Goal: Find specific page/section: Find specific page/section

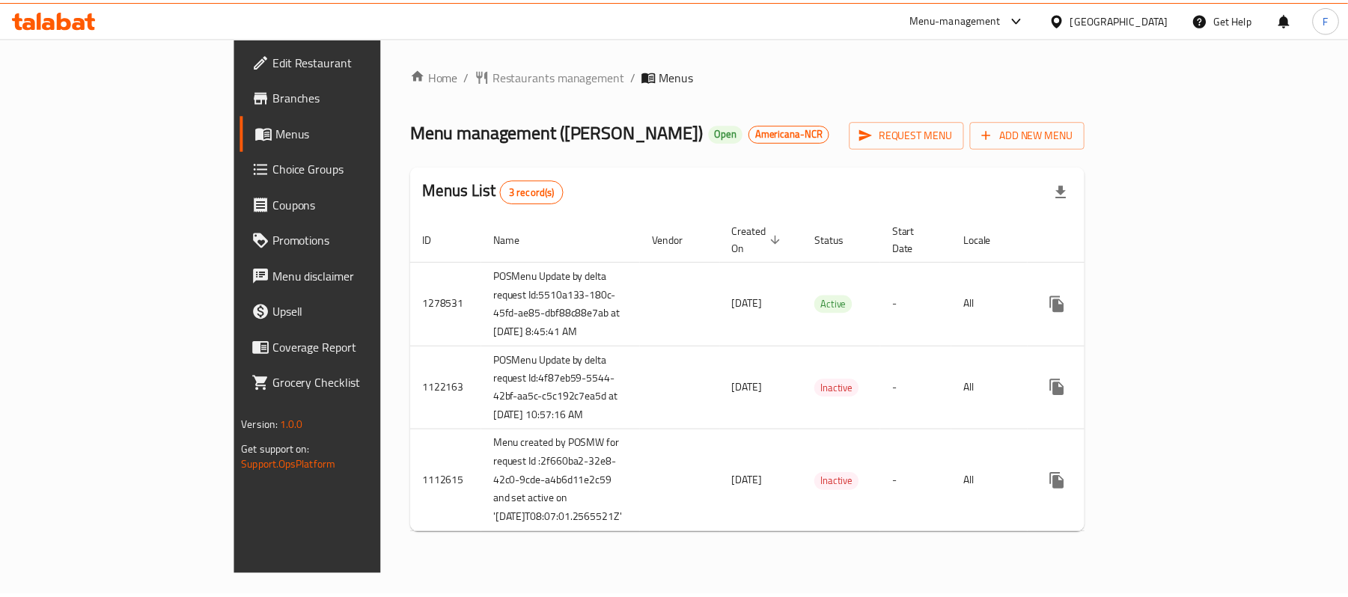
scroll to position [94, 0]
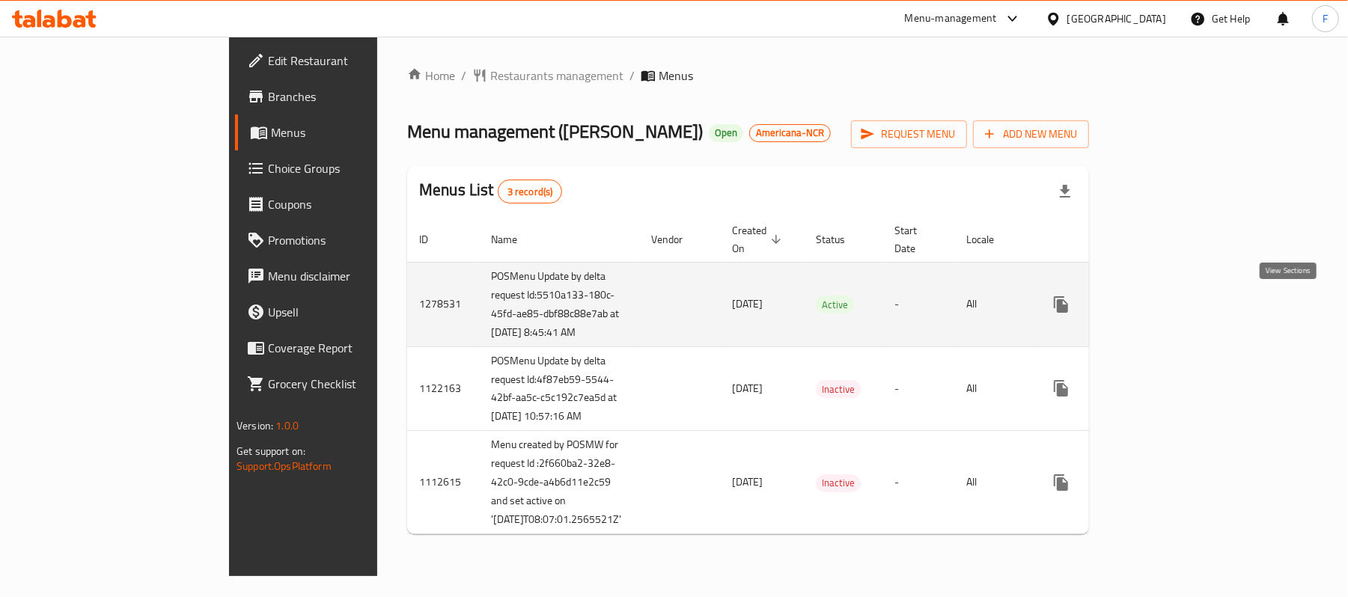
click at [1178, 296] on icon "enhanced table" at bounding box center [1169, 305] width 18 height 18
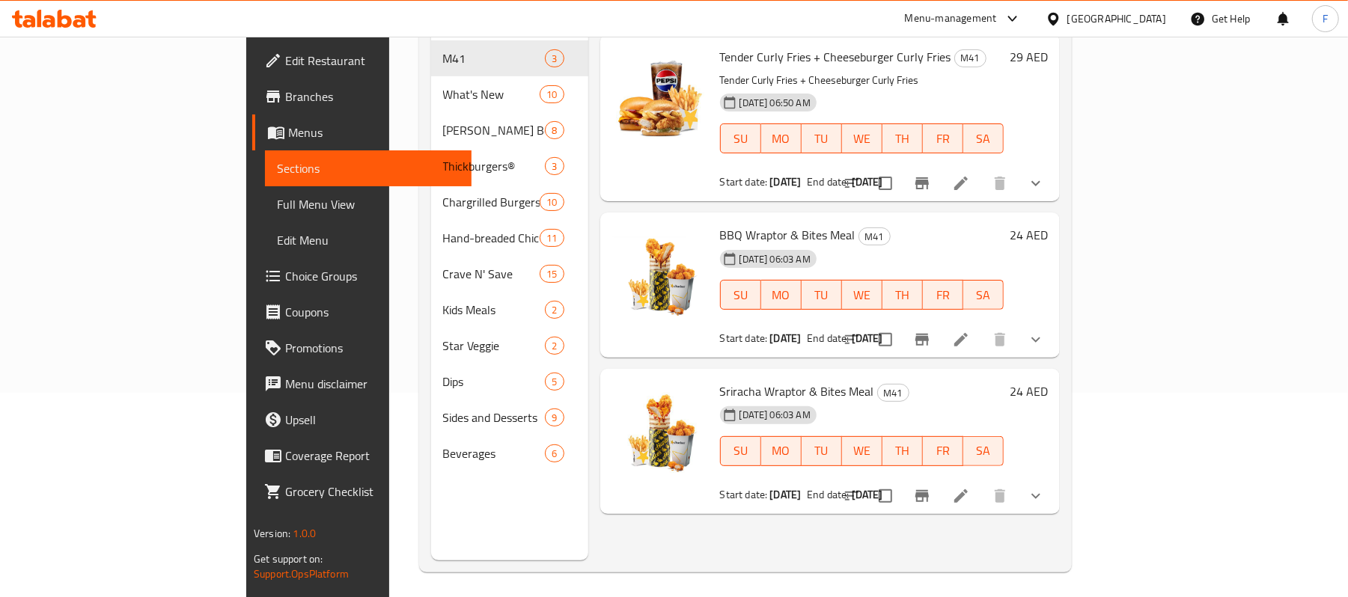
scroll to position [210, 0]
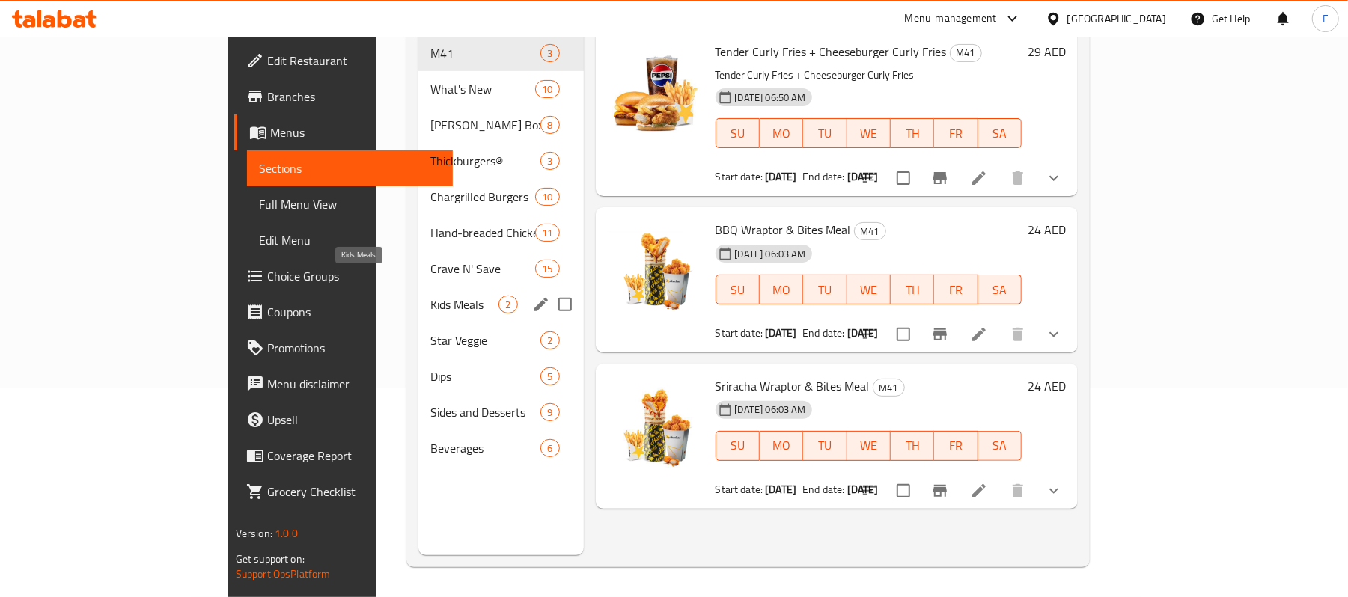
click at [430, 296] on span "Kids Meals" at bounding box center [464, 305] width 68 height 18
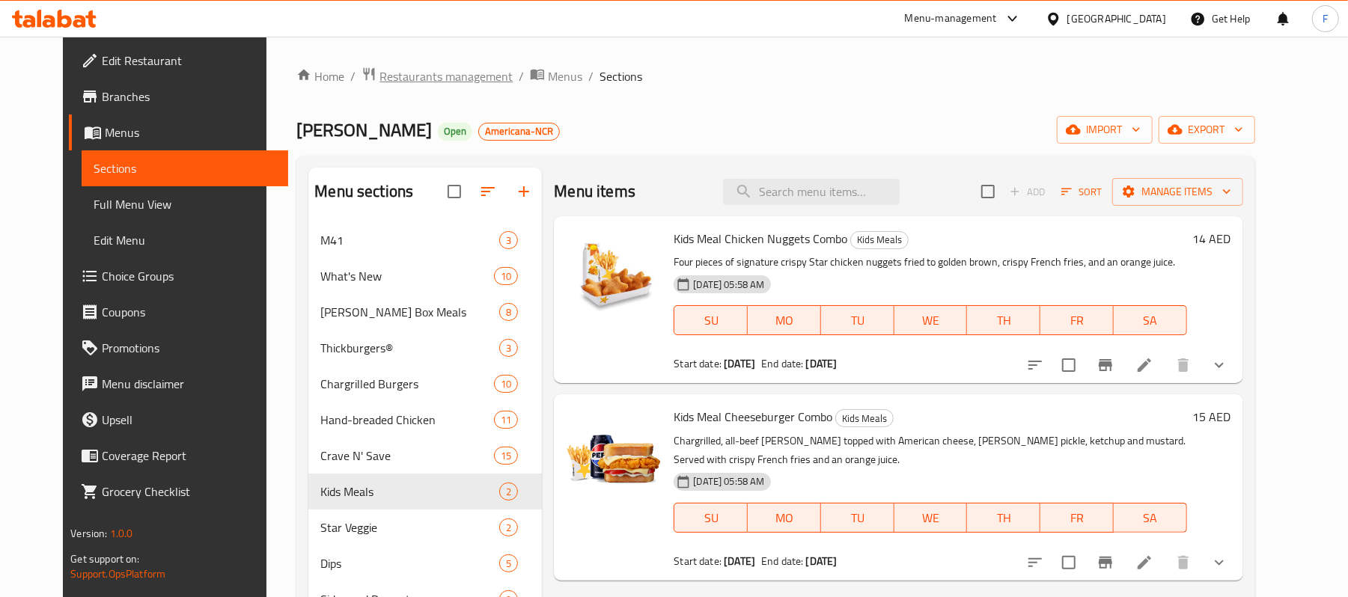
click at [380, 73] on span "Restaurants management" at bounding box center [446, 76] width 133 height 18
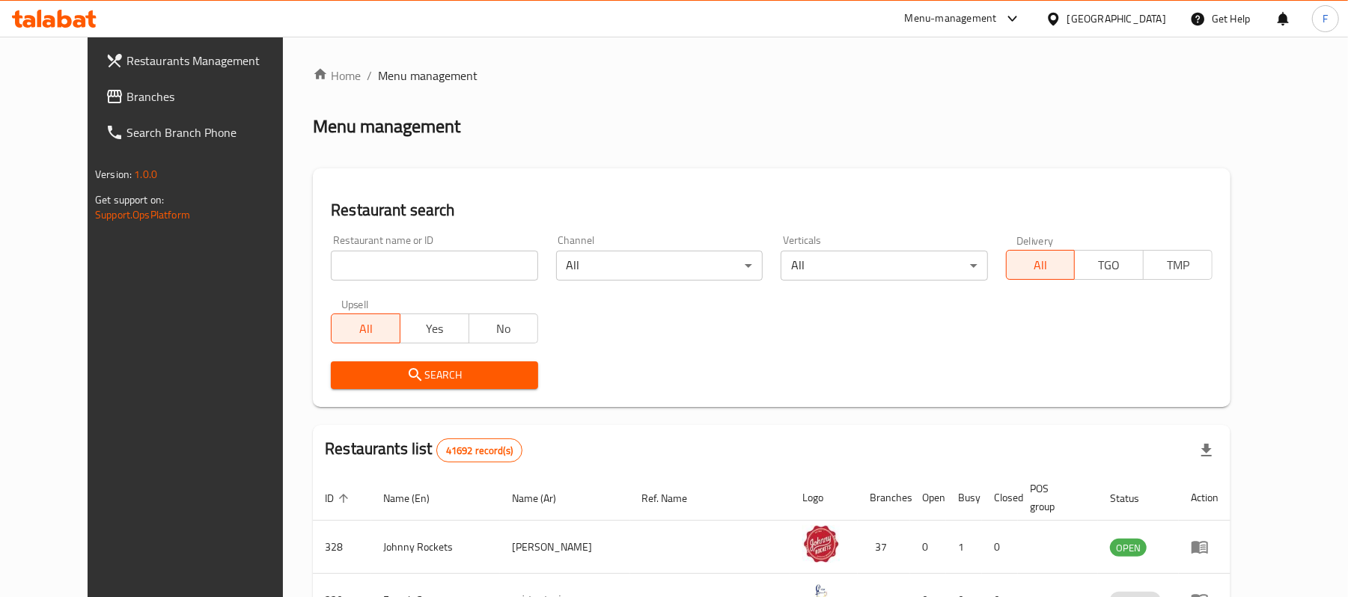
click at [359, 279] on input "search" at bounding box center [434, 266] width 207 height 30
paste input "779194"
type input "779194"
click at [127, 94] on span "Branches" at bounding box center [214, 97] width 174 height 18
